Goal: Communication & Community: Answer question/provide support

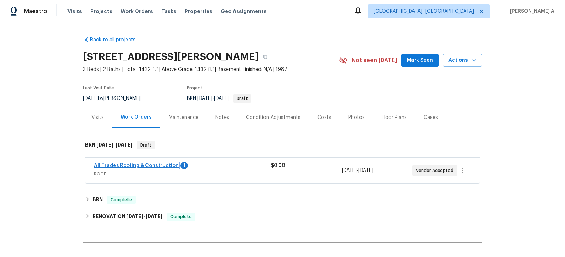
click at [159, 166] on link "All Trades Roofing & Construction" at bounding box center [136, 165] width 85 height 5
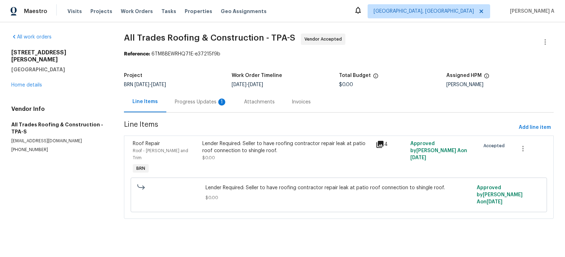
click at [200, 101] on div "Progress Updates 1" at bounding box center [201, 101] width 52 height 7
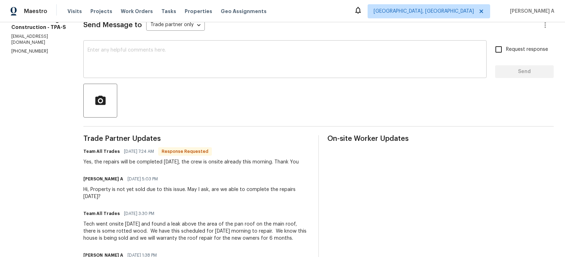
scroll to position [60, 0]
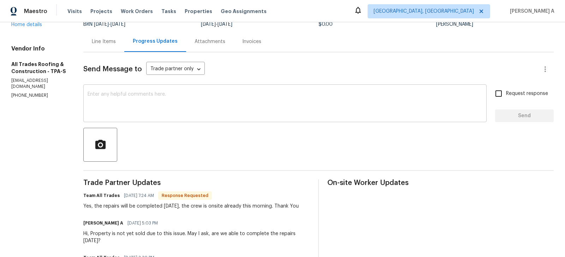
click at [204, 119] on div "x ​" at bounding box center [284, 104] width 403 height 36
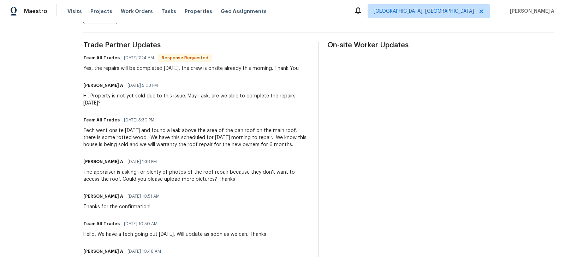
scroll to position [199, 0]
click at [152, 177] on div "The appraiser is asking for plenty of photos of the roof repair because they do…" at bounding box center [196, 175] width 226 height 14
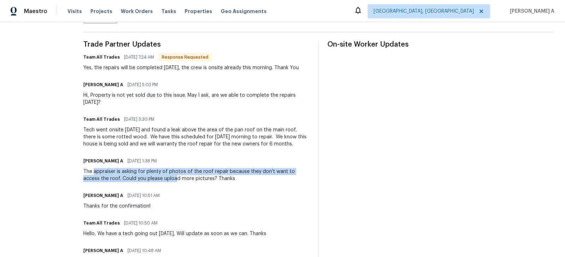
click at [96, 169] on div "The appraiser is asking for plenty of photos of the roof repair because they do…" at bounding box center [196, 175] width 226 height 14
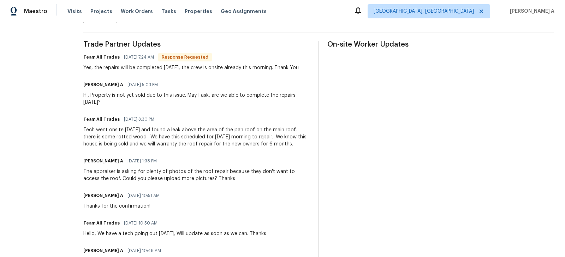
drag, startPoint x: 86, startPoint y: 170, endPoint x: 213, endPoint y: 172, distance: 126.7
click at [213, 172] on div "The appraiser is asking for plenty of photos of the roof repair because they do…" at bounding box center [196, 175] width 226 height 14
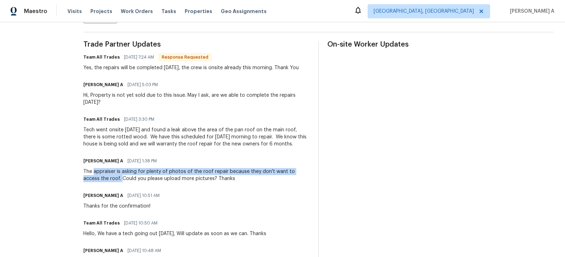
drag, startPoint x: 86, startPoint y: 171, endPoint x: 98, endPoint y: 178, distance: 13.1
click at [98, 178] on div "The appraiser is asking for plenty of photos of the roof repair because they do…" at bounding box center [196, 175] width 226 height 14
copy div "appraiser is asking for plenty of photos of the roof repair because they don't …"
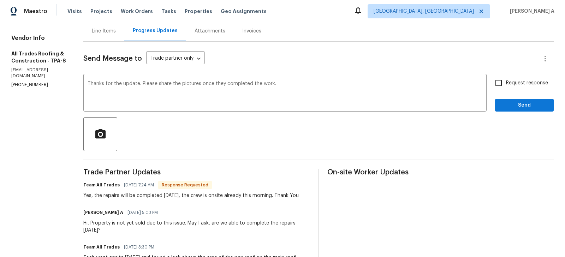
scroll to position [49, 0]
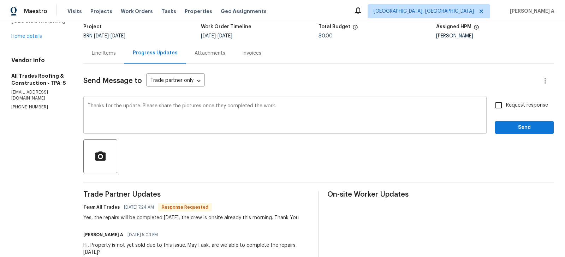
click at [284, 110] on textarea "Thanks for the update. Please share the pictures once they completed the work." at bounding box center [285, 115] width 395 height 25
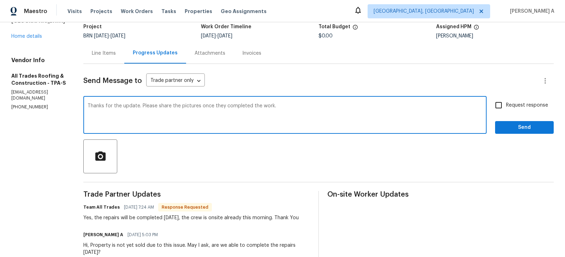
paste textarea "appraiser is asking for plenty of photos of the roof repair because they don't …"
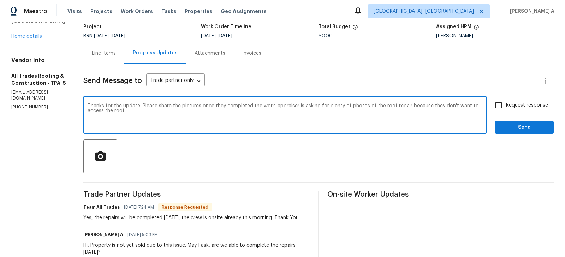
click at [268, 106] on textarea "Thanks for the update. Please share the pictures once they completed the work. …" at bounding box center [285, 115] width 395 height 25
click at [0, 0] on span "Fix the auxiliary or modal verb" at bounding box center [0, 0] width 0 height 0
type textarea "Thanks for the update. Please share the pictures once they have completed the w…"
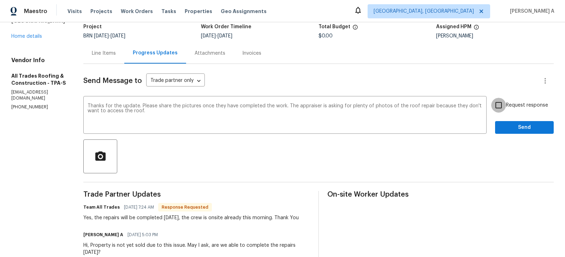
click at [501, 107] on input "Request response" at bounding box center [498, 105] width 15 height 15
checkbox input "true"
click at [522, 126] on span "Send" at bounding box center [523, 127] width 47 height 9
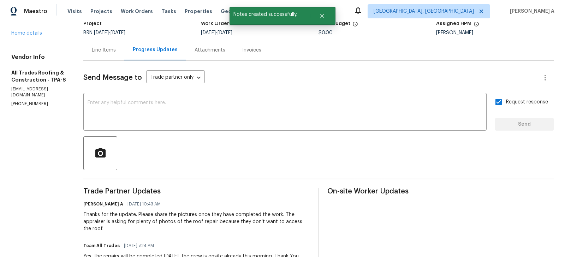
scroll to position [0, 0]
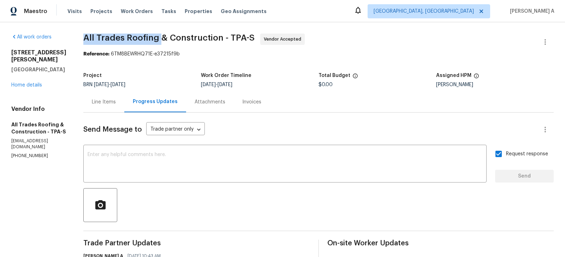
drag, startPoint x: 73, startPoint y: 37, endPoint x: 151, endPoint y: 37, distance: 77.6
copy span "All Trades Roofing"
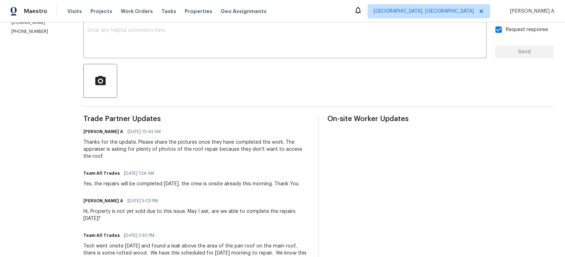
scroll to position [131, 0]
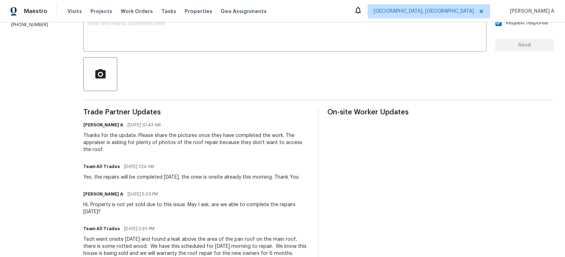
copy div "the repairs will be completed today, the crew is onsite already this morning."
drag, startPoint x: 87, startPoint y: 176, endPoint x: 262, endPoint y: 176, distance: 175.4
click at [262, 176] on div "Yes, the repairs will be completed today, the crew is onsite already this morni…" at bounding box center [190, 177] width 215 height 7
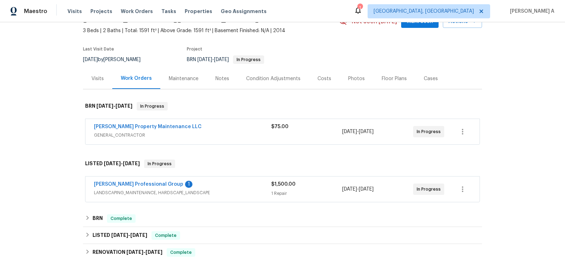
scroll to position [48, 0]
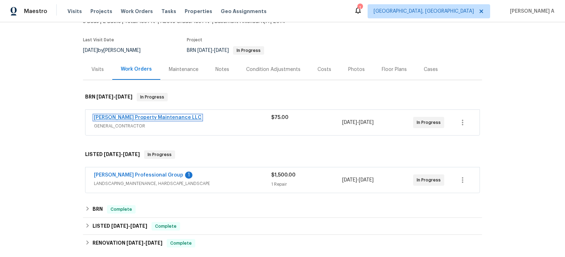
click at [131, 118] on link "Glen Property Maintenance LLC" at bounding box center [148, 117] width 108 height 5
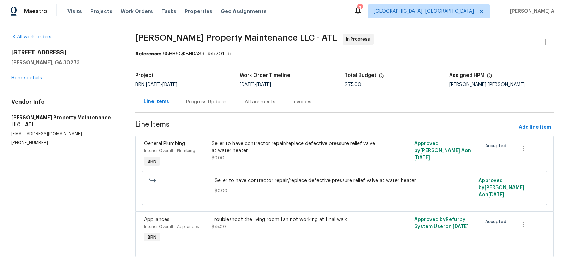
click at [186, 98] on div "Progress Updates" at bounding box center [207, 101] width 42 height 7
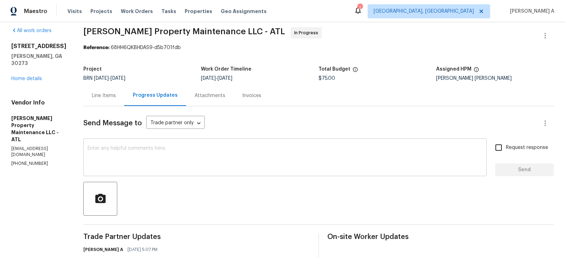
scroll to position [15, 0]
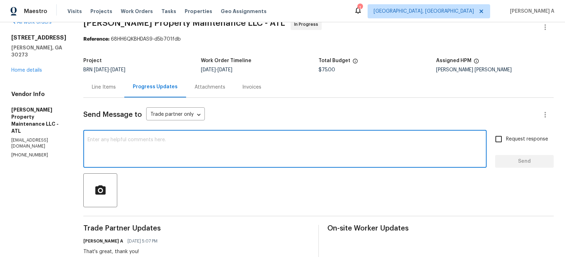
click at [229, 143] on textarea at bounding box center [285, 149] width 395 height 25
paste textarea "Hey there! Here's what the agent said: "This is the main pressure valve for the…"
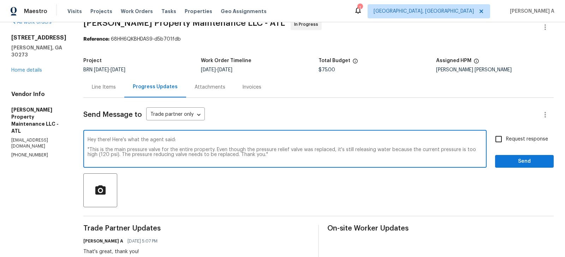
click at [160, 139] on textarea "Hey there! Here's what the agent said: "This is the main pressure valve for the…" at bounding box center [285, 149] width 395 height 25
type textarea "Hey there! Here's what the buyer said: "This is the main pressure valve for the…"
click at [504, 132] on input "Request response" at bounding box center [498, 139] width 15 height 15
checkbox input "true"
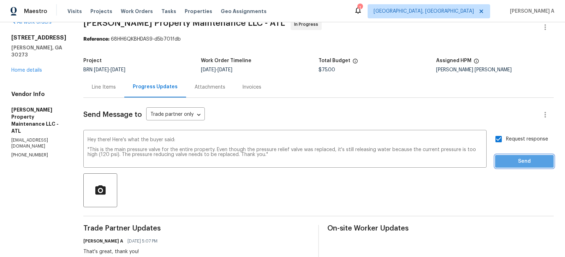
click at [522, 163] on span "Send" at bounding box center [523, 161] width 47 height 9
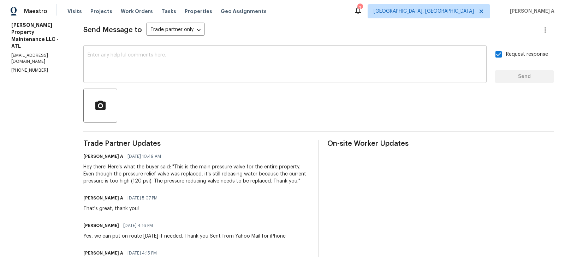
scroll to position [92, 0]
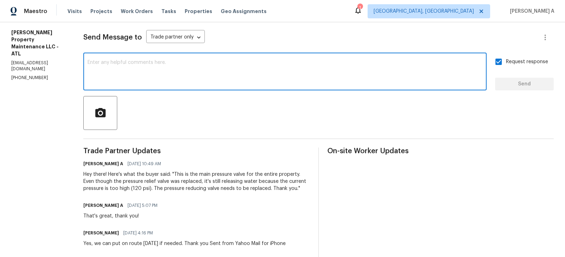
click at [155, 80] on textarea at bounding box center [285, 72] width 395 height 25
type textarea "C"
click at [161, 70] on textarea "Property is closing on" at bounding box center [285, 72] width 395 height 25
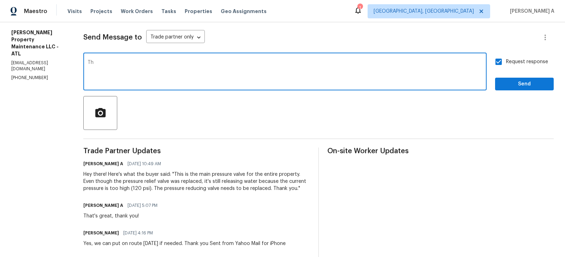
type textarea "T"
type textarea "Could you please send some today and address the issues as soon as possible? Th…"
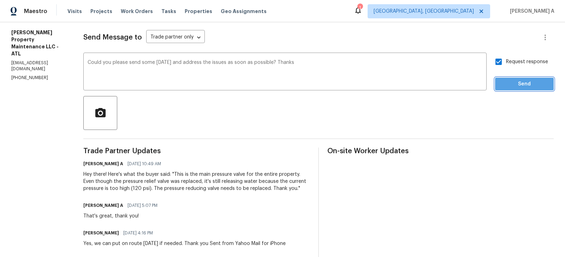
click at [515, 88] on button "Send" at bounding box center [524, 84] width 59 height 13
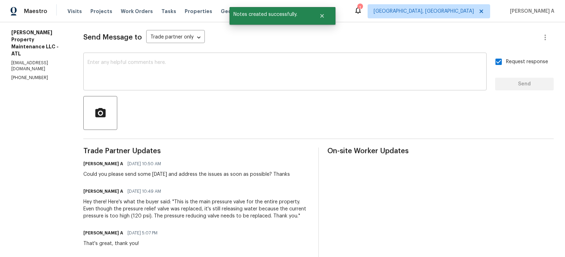
scroll to position [89, 0]
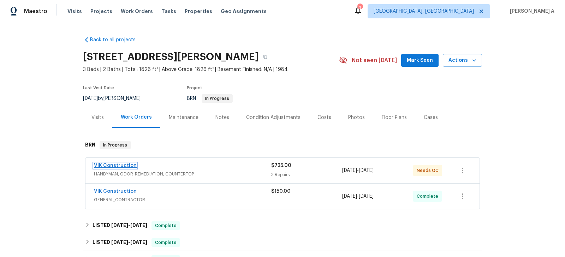
click at [112, 167] on link "VIK Construction" at bounding box center [115, 165] width 43 height 5
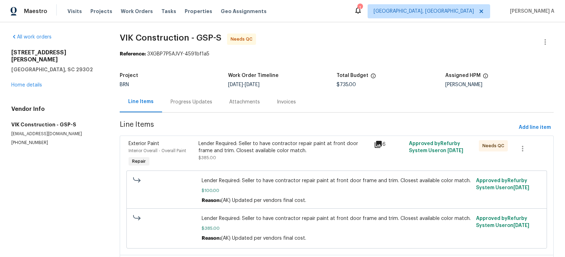
click at [177, 100] on div "Progress Updates" at bounding box center [191, 101] width 42 height 7
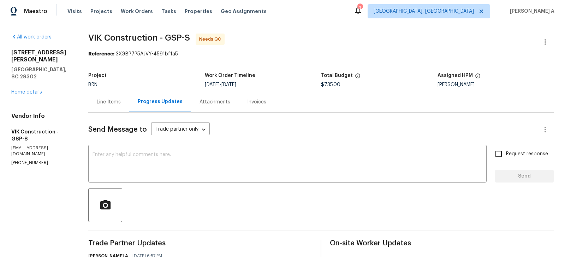
scroll to position [41, 0]
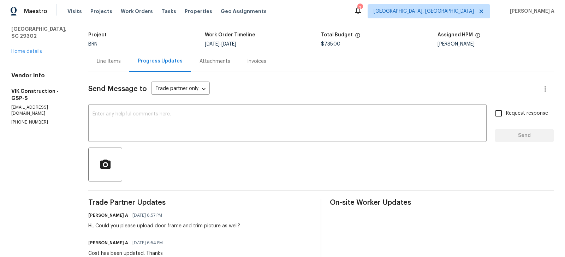
click at [114, 58] on div "Line Items" at bounding box center [109, 61] width 24 height 7
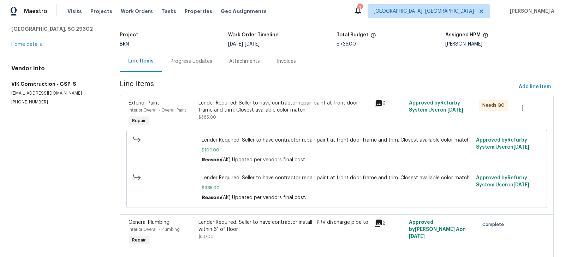
click at [171, 56] on div "Progress Updates" at bounding box center [191, 61] width 59 height 21
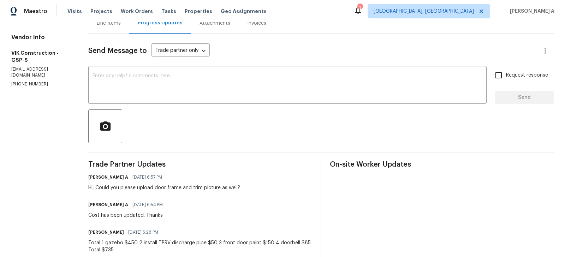
scroll to position [88, 0]
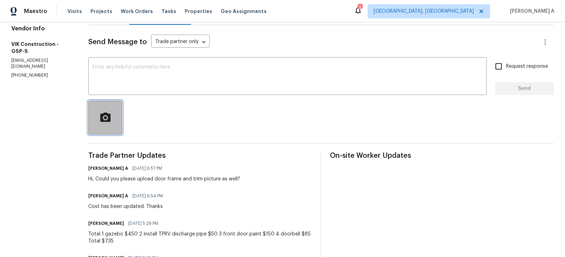
click at [116, 122] on span "button" at bounding box center [105, 118] width 23 height 12
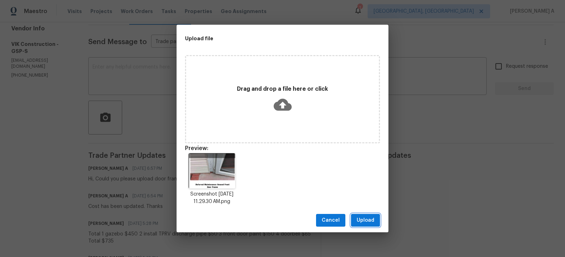
click at [360, 219] on span "Upload" at bounding box center [365, 220] width 18 height 9
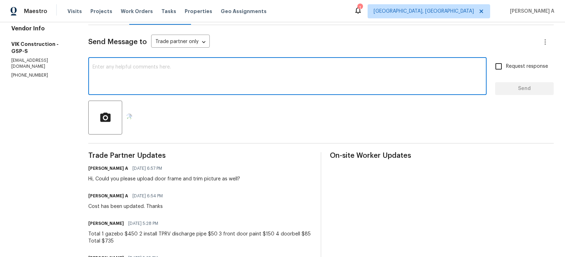
click at [176, 79] on textarea at bounding box center [287, 77] width 390 height 25
type textarea "a"
type textarea "P"
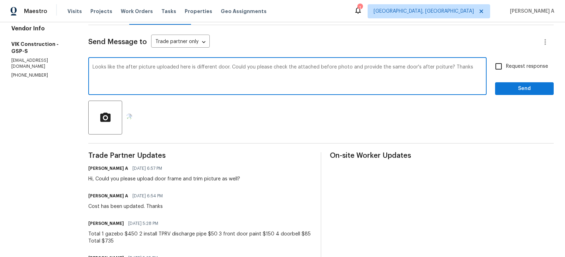
click at [0, 0] on span "Correct the article" at bounding box center [0, 0] width 0 height 0
click at [100, 67] on div "Looks like the after picture uploaded here is a different door. Could you pleas…" at bounding box center [287, 77] width 398 height 36
click at [101, 67] on textarea "Looks like the after picture uploaded here is a different door. Could you pleas…" at bounding box center [287, 77] width 390 height 25
click at [0, 0] on qb-div "Replace with picture?" at bounding box center [0, 0] width 0 height 0
type textarea "Hi, Looks like the after picture uploaded here is a different door. Could you p…"
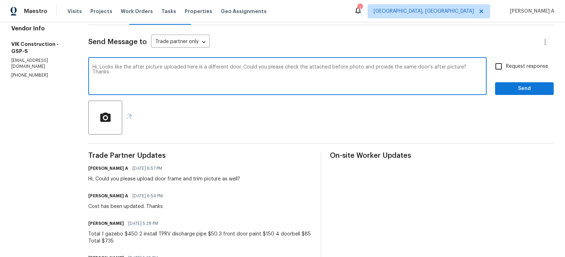
click at [505, 66] on input "Request response" at bounding box center [498, 66] width 15 height 15
checkbox input "true"
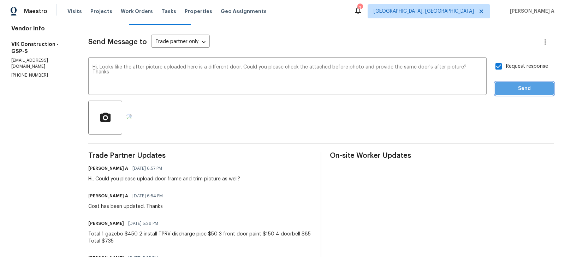
click at [518, 89] on span "Send" at bounding box center [523, 88] width 47 height 9
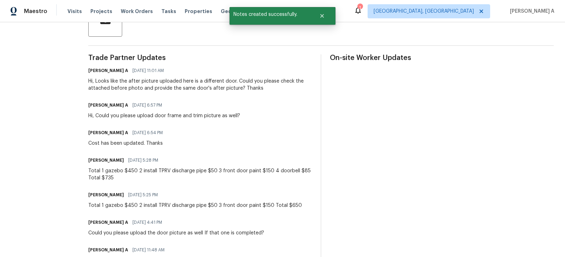
scroll to position [0, 0]
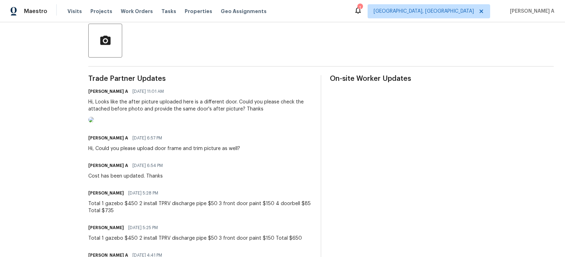
scroll to position [167, 0]
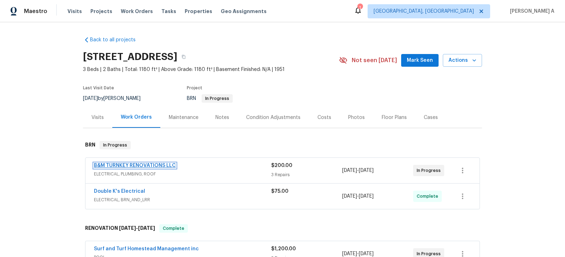
click at [149, 163] on link "B&M TURNKEY RENOVATIONS LLC" at bounding box center [135, 165] width 82 height 5
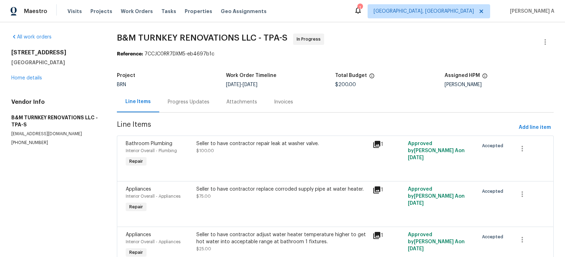
click at [191, 95] on div "Progress Updates" at bounding box center [188, 101] width 59 height 21
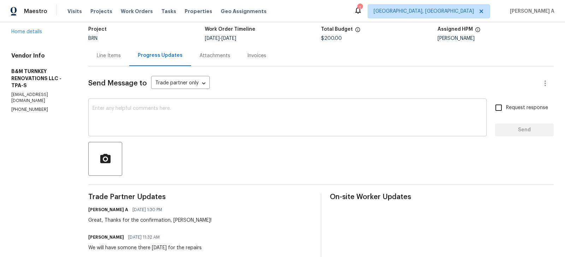
scroll to position [49, 0]
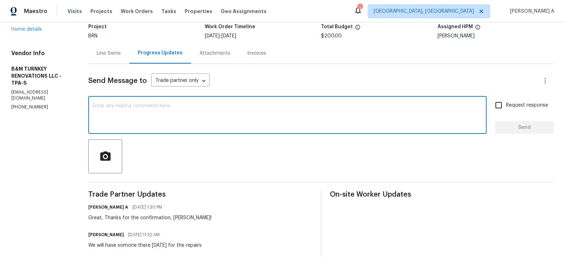
click at [219, 113] on textarea at bounding box center [287, 115] width 390 height 25
click at [119, 235] on h6 "[PERSON_NAME]" at bounding box center [106, 234] width 36 height 7
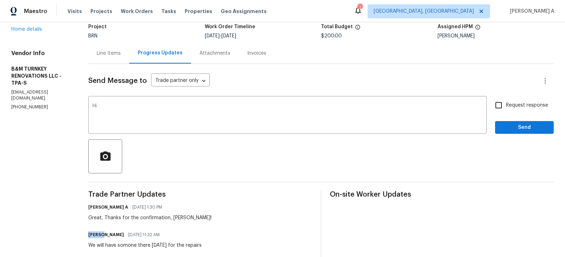
click at [119, 235] on h6 "[PERSON_NAME]" at bounding box center [106, 234] width 36 height 7
copy h6 "[PERSON_NAME]"
click at [147, 107] on textarea "Hi" at bounding box center [287, 115] width 390 height 25
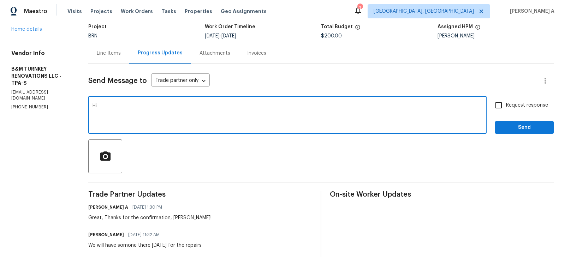
paste textarea "[PERSON_NAME]"
click at [147, 107] on textarea "Hi [PERSON_NAME], Could you please confirm if this has been completed?" at bounding box center [287, 115] width 390 height 25
click at [0, 0] on icon "Paraphrase text" at bounding box center [0, 0] width 0 height 0
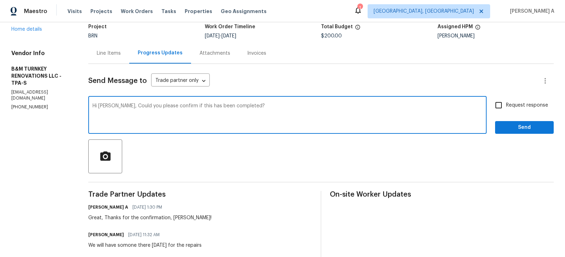
click at [0, 0] on icon "Text is too long. Try paraphrasing shorter sections." at bounding box center [0, 0] width 0 height 0
click at [0, 0] on li "Would you kindly let me know if this has been finished?" at bounding box center [0, 0] width 0 height 0
type textarea "Hi [PERSON_NAME], Would you kindly let me know if this has been finished?"
click at [506, 105] on span "Request response" at bounding box center [527, 105] width 42 height 7
click at [506, 105] on input "Request response" at bounding box center [498, 105] width 15 height 15
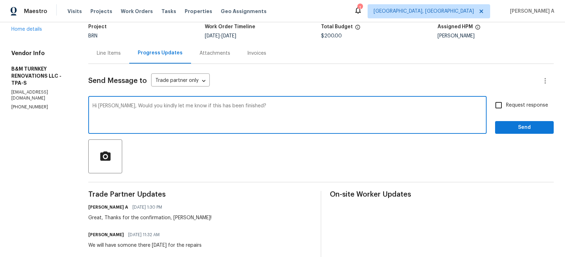
checkbox input "true"
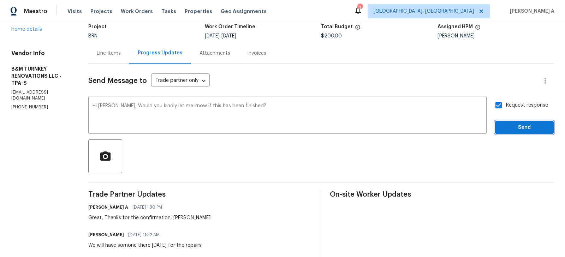
click at [522, 126] on span "Send" at bounding box center [523, 127] width 47 height 9
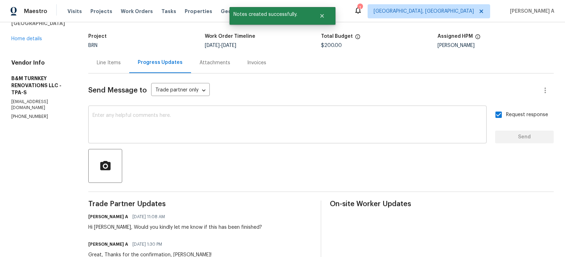
scroll to position [25, 0]
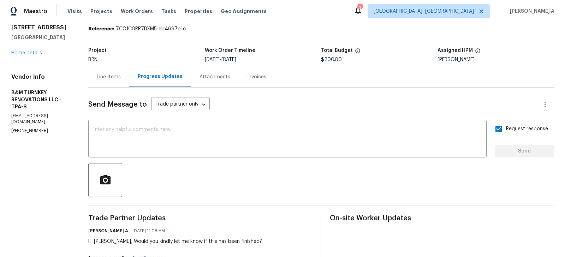
click at [31, 128] on p "(863) 242-0758" at bounding box center [41, 131] width 60 height 6
copy p "(863) 242-0758"
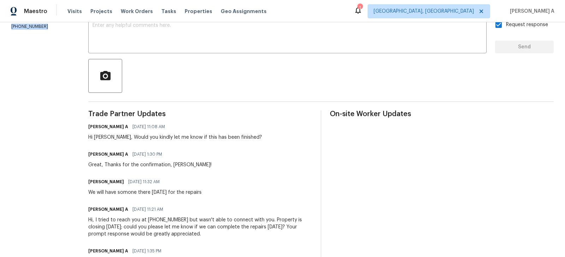
scroll to position [0, 0]
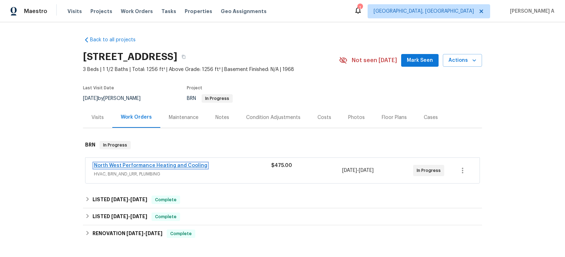
click at [165, 163] on link "North West Performance Heating and Cooling" at bounding box center [150, 165] width 113 height 5
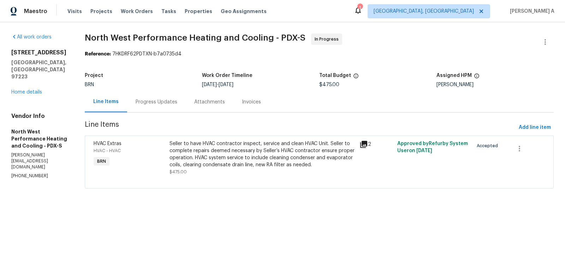
click at [173, 102] on div "Progress Updates" at bounding box center [157, 101] width 42 height 7
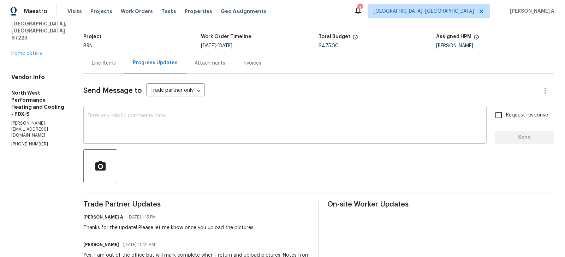
scroll to position [47, 0]
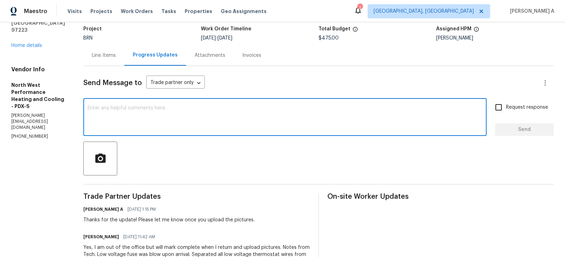
click at [200, 127] on textarea at bounding box center [285, 118] width 395 height 25
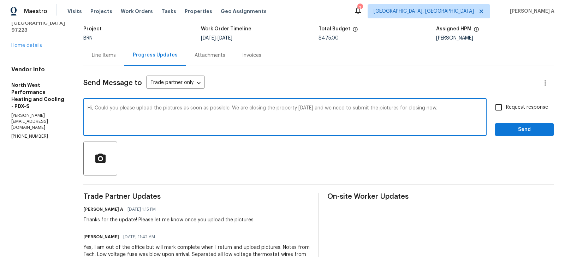
click at [0, 0] on span "Add a question mark" at bounding box center [0, 0] width 0 height 0
type textarea "Hi, Could you please upload the pictures as soon as possible? We are closing th…"
click at [507, 108] on span "Request response" at bounding box center [527, 107] width 42 height 7
click at [506, 108] on input "Request response" at bounding box center [498, 107] width 15 height 15
checkbox input "true"
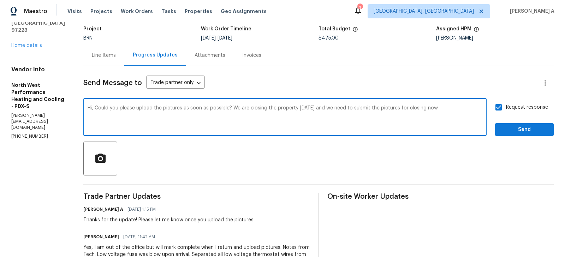
click at [457, 111] on textarea "Hi, Could you please upload the pictures as soon as possible? We are closing th…" at bounding box center [285, 118] width 395 height 25
type textarea "Hi, Could you please upload the pictures as soon as possible? We are closing th…"
click at [542, 131] on span "Send" at bounding box center [523, 129] width 47 height 9
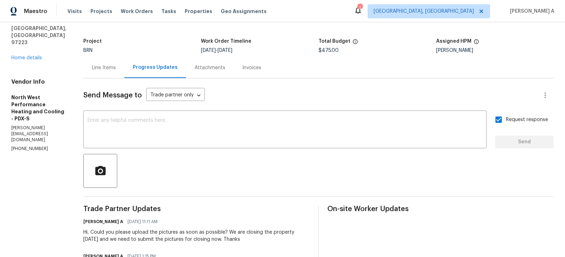
scroll to position [0, 0]
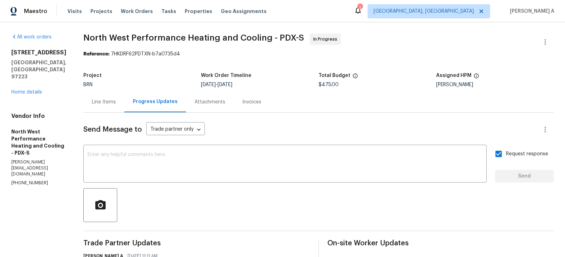
click at [116, 102] on div "Line Items" at bounding box center [104, 101] width 24 height 7
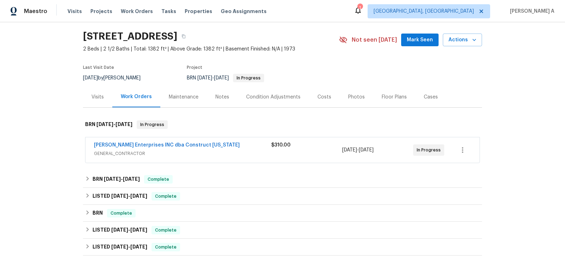
scroll to position [21, 0]
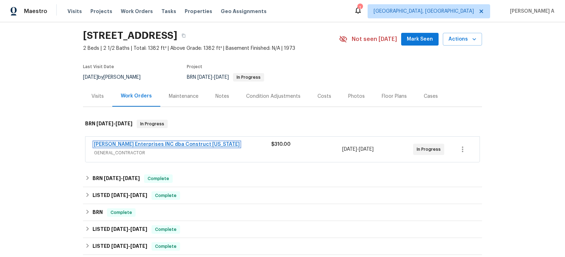
click at [164, 142] on link "[PERSON_NAME] Enterprises INC dba Construct [US_STATE]" at bounding box center [167, 144] width 146 height 5
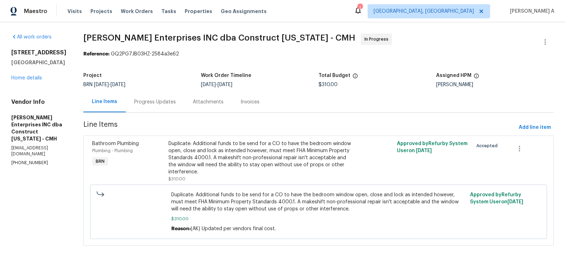
click at [23, 160] on p "[PHONE_NUMBER]" at bounding box center [38, 163] width 55 height 6
copy p "[PHONE_NUMBER]"
click at [149, 102] on div "Progress Updates" at bounding box center [155, 101] width 42 height 7
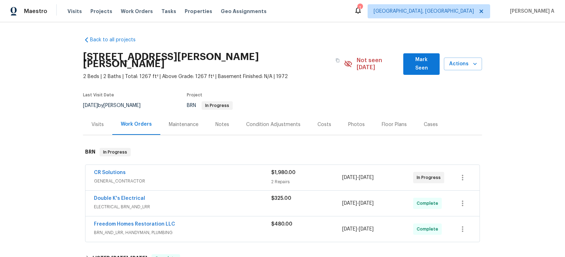
scroll to position [29, 0]
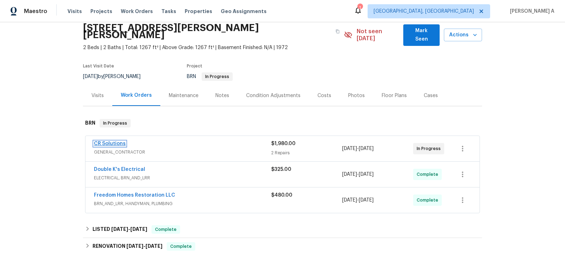
click at [104, 141] on link "CR Solutions" at bounding box center [110, 143] width 32 height 5
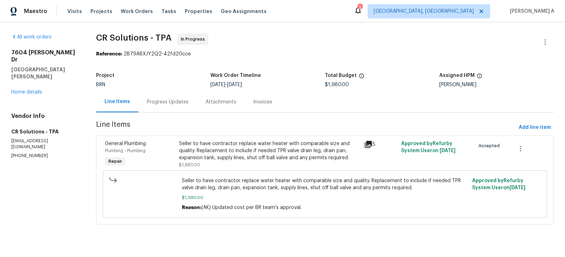
click at [170, 99] on div "Progress Updates" at bounding box center [168, 101] width 42 height 7
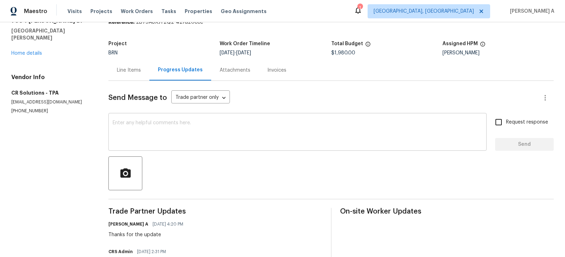
scroll to position [19, 0]
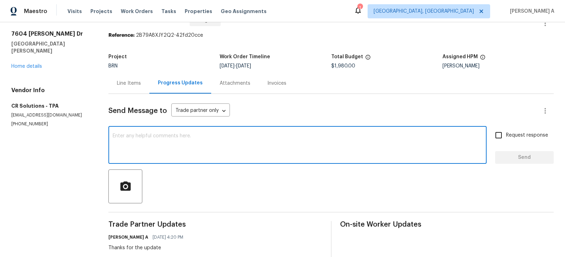
click at [195, 149] on textarea at bounding box center [297, 145] width 369 height 25
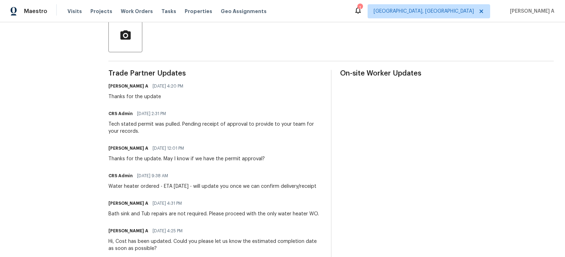
scroll to position [80, 0]
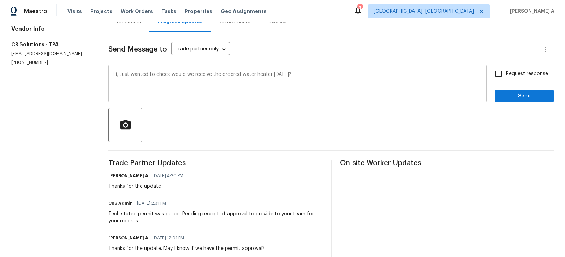
click at [184, 101] on div "Hi, Just wanted to check would we receive the ordered water heater [DATE]? x ​" at bounding box center [297, 84] width 378 height 36
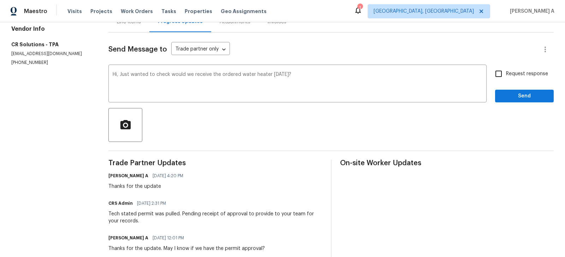
click at [0, 0] on qb-div "Replace with , will" at bounding box center [0, 0] width 0 height 0
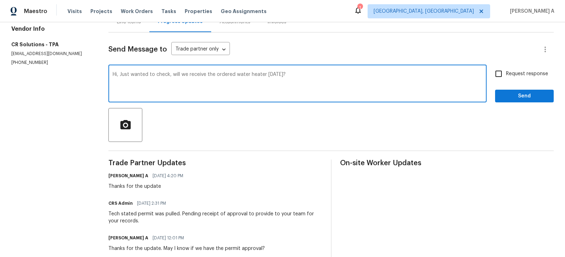
click at [288, 75] on textarea "Hi, Just wanted to check, will we receive the ordered water heater [DATE]?" at bounding box center [297, 84] width 369 height 25
click at [309, 74] on textarea "Hi, Just wanted to check, will we receive the ordered water heater [DATE] and i…" at bounding box center [297, 84] width 369 height 25
click at [363, 75] on textarea "Hi, Just wanted to check, will we receive the ordered water heater [DATE] and i…" at bounding box center [297, 84] width 369 height 25
click at [429, 76] on textarea "Hi, Just wanted to check, will we receive the ordered water heater [DATE] and i…" at bounding box center [297, 84] width 369 height 25
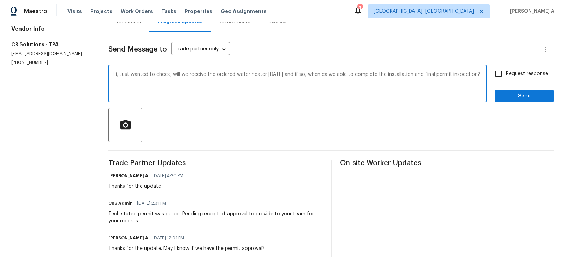
click at [0, 0] on qb-div "Replace with will we be" at bounding box center [0, 0] width 0 height 0
click at [340, 79] on textarea "Hi, Just wanted to check, will we receive the ordered water heater [DATE] and i…" at bounding box center [297, 84] width 369 height 25
click at [0, 0] on icon "Paraphrase text" at bounding box center [0, 0] width 0 height 0
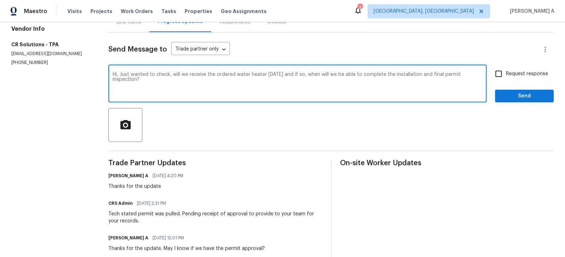
click at [0, 0] on icon "Text is too long. Try paraphrasing shorter sections." at bounding box center [0, 0] width 0 height 0
click at [324, 80] on textarea "Hi, Just wanted to check, will we receive the ordered water heater [DATE] and i…" at bounding box center [297, 84] width 369 height 25
click at [313, 75] on textarea "Hi, Just wanted to check, will we receive the ordered water heater [DATE] and i…" at bounding box center [297, 84] width 369 height 25
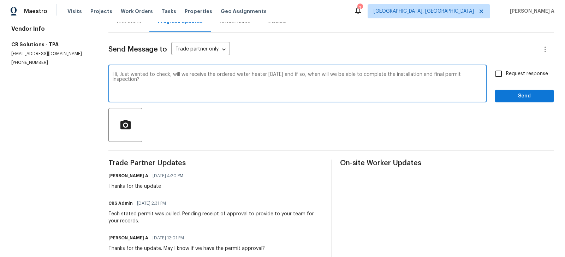
click at [322, 75] on textarea "Hi, Just wanted to check, will we receive the ordered water heater [DATE] and i…" at bounding box center [297, 84] width 369 height 25
drag, startPoint x: 333, startPoint y: 74, endPoint x: 351, endPoint y: 74, distance: 18.7
click at [351, 74] on textarea "Hi, Just wanted to check, will we receive the ordered water heater [DATE] and i…" at bounding box center [297, 84] width 369 height 25
click at [332, 75] on textarea "Hi, Just wanted to check, will we receive the ordered water heater [DATE] and i…" at bounding box center [297, 84] width 369 height 25
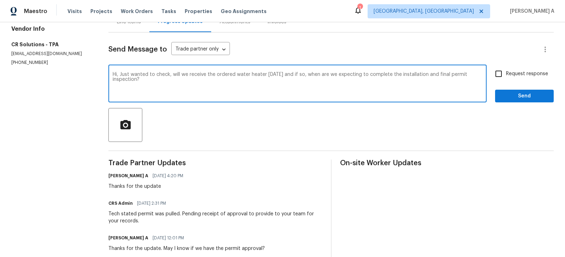
click at [332, 75] on textarea "Hi, Just wanted to check, will we receive the ordered water heater [DATE] and i…" at bounding box center [297, 84] width 369 height 25
click at [0, 0] on icon "Paraphrase text" at bounding box center [0, 0] width 0 height 0
click at [0, 0] on icon "Text is too long. Try paraphrasing shorter sections." at bounding box center [0, 0] width 0 height 0
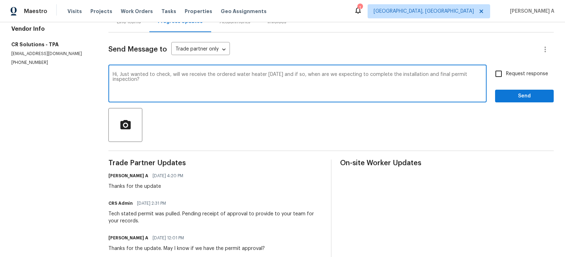
scroll to position [20, 0]
click at [0, 0] on icon "Fluency" at bounding box center [0, 0] width 0 height 0
click at [0, 0] on icon "Standard" at bounding box center [0, 0] width 0 height 0
click at [0, 0] on span "permit" at bounding box center [0, 0] width 0 height 0
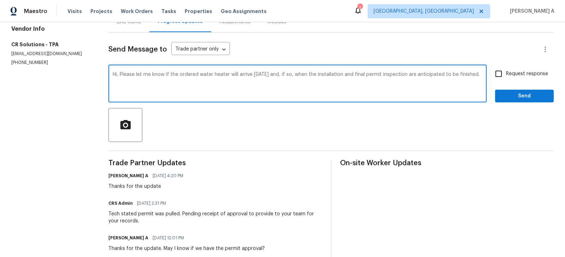
click at [123, 74] on textarea "Hi, Please let me know if the ordered water heater will arrive [DATE] and, if s…" at bounding box center [297, 84] width 369 height 25
click at [0, 0] on qb-div "Add a question [PERSON_NAME] finished?" at bounding box center [0, 0] width 0 height 0
click at [122, 72] on textarea "Hi, Could you please let me know if the ordered water heater will arrive [DATE]…" at bounding box center [297, 84] width 369 height 25
click at [211, 79] on textarea "Hi, Could you please let me know if the ordered water heater will arrive [DATE]…" at bounding box center [297, 84] width 369 height 25
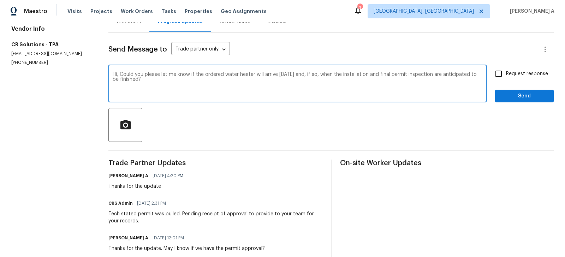
click at [211, 79] on textarea "Hi, Could you please let me know if the ordered water heater will arrive [DATE]…" at bounding box center [297, 84] width 369 height 25
type textarea "Hi, Could you please let me know if the ordered water heater will arrive [DATE]…"
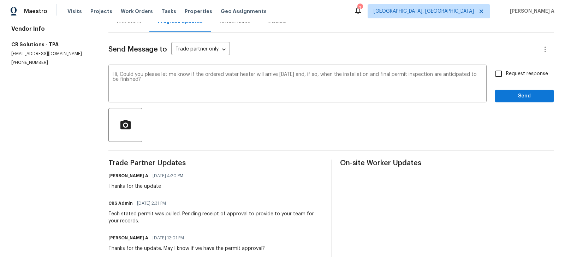
click at [497, 73] on input "Request response" at bounding box center [498, 73] width 15 height 15
checkbox input "true"
click at [523, 97] on span "Send" at bounding box center [523, 96] width 47 height 9
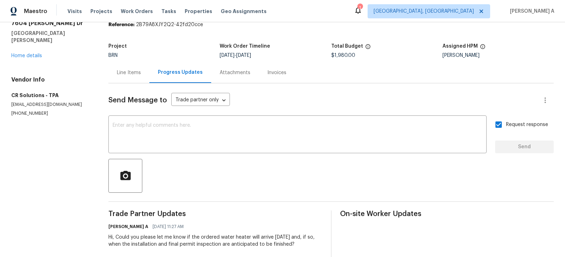
scroll to position [69, 0]
